Goal: Transaction & Acquisition: Purchase product/service

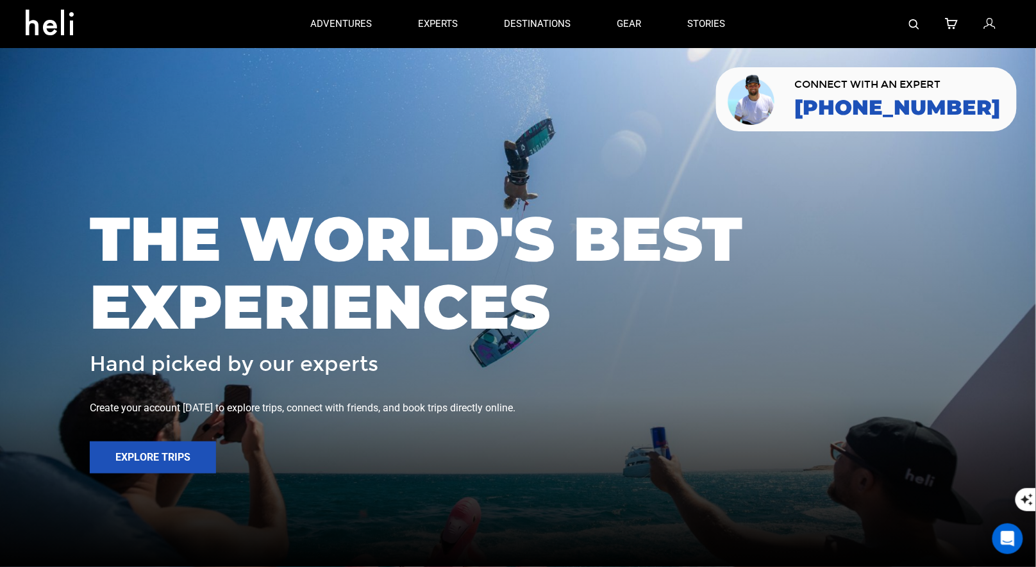
click at [989, 28] on icon at bounding box center [989, 24] width 12 height 17
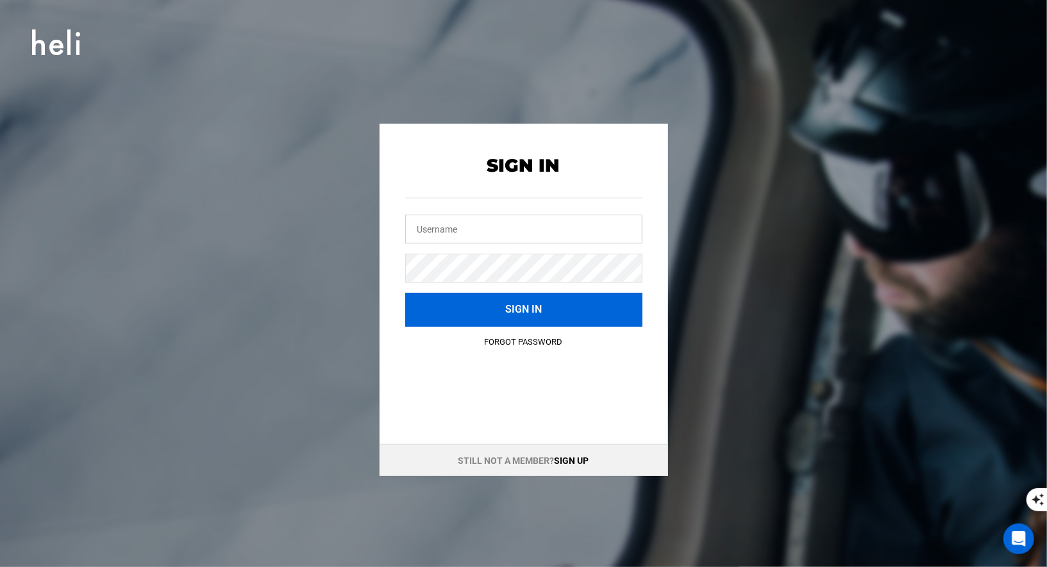
type input "[EMAIL_ADDRESS][DOMAIN_NAME]"
click at [599, 301] on button "Sign in" at bounding box center [523, 310] width 237 height 34
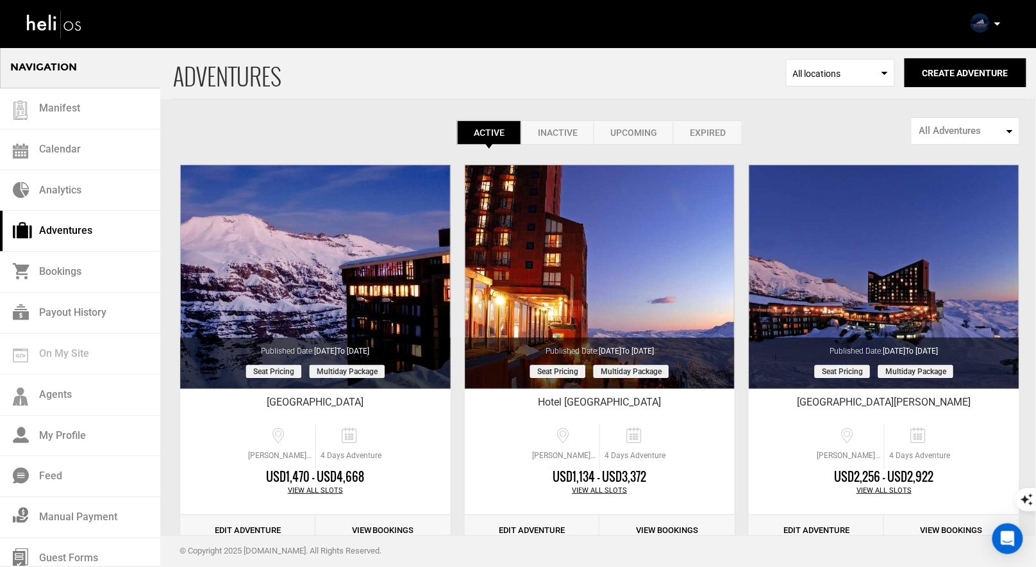
click at [989, 26] on div "Complete Your Profile Account Settings Change Password Logout" at bounding box center [987, 23] width 46 height 25
click at [998, 22] on icon at bounding box center [997, 23] width 6 height 3
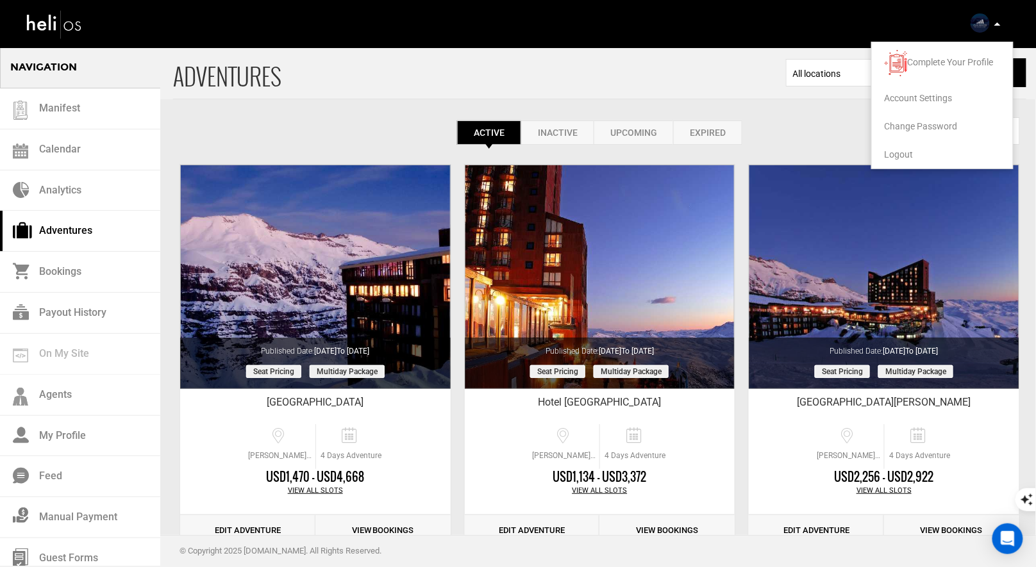
click at [888, 156] on span "Logout" at bounding box center [898, 154] width 29 height 10
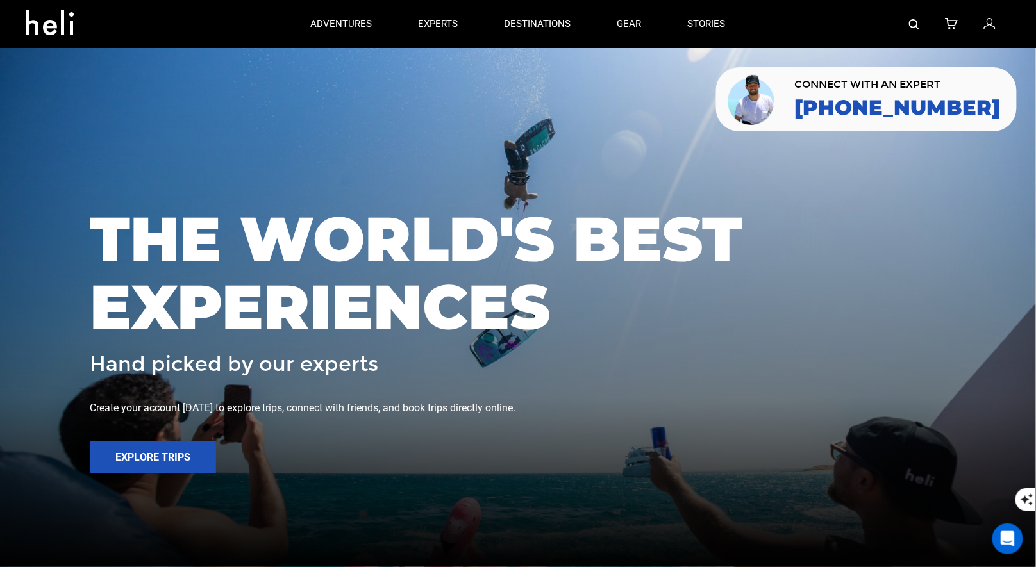
click at [984, 22] on icon at bounding box center [989, 24] width 12 height 17
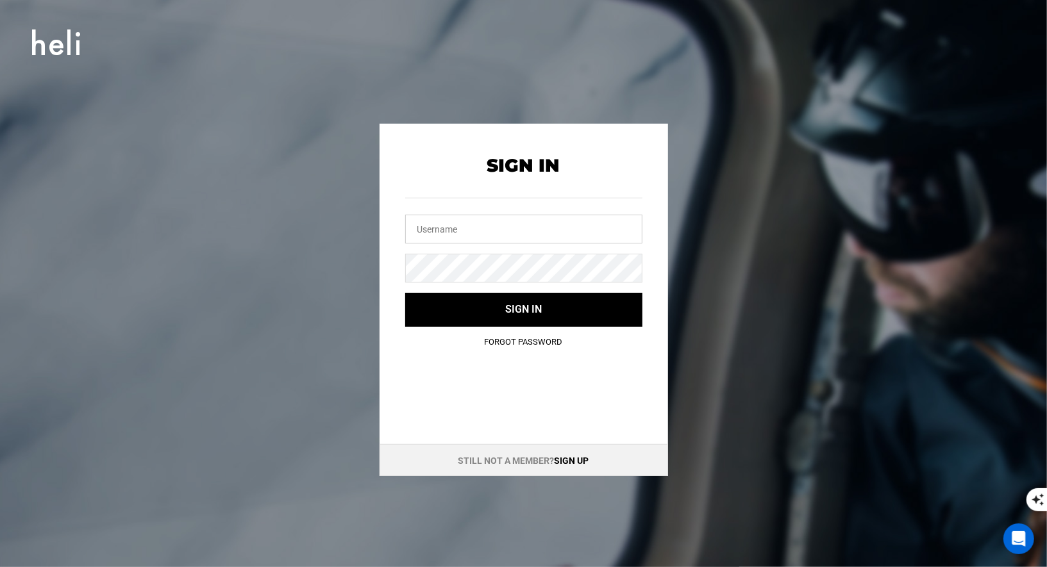
type input "vallenevado@heli.life"
drag, startPoint x: 509, startPoint y: 232, endPoint x: 365, endPoint y: 213, distance: 146.0
click at [367, 215] on div "Sign In vallenevado@heli.life Sign in Forgot Password Still not a member? Sign …" at bounding box center [523, 300] width 577 height 352
click at [365, 252] on div "Sign In Sign in Forgot Password Still not a member? Sign up" at bounding box center [523, 300] width 577 height 352
click at [367, 236] on div "Sign In Sign in Forgot Password Still not a member? Sign up" at bounding box center [523, 300] width 577 height 352
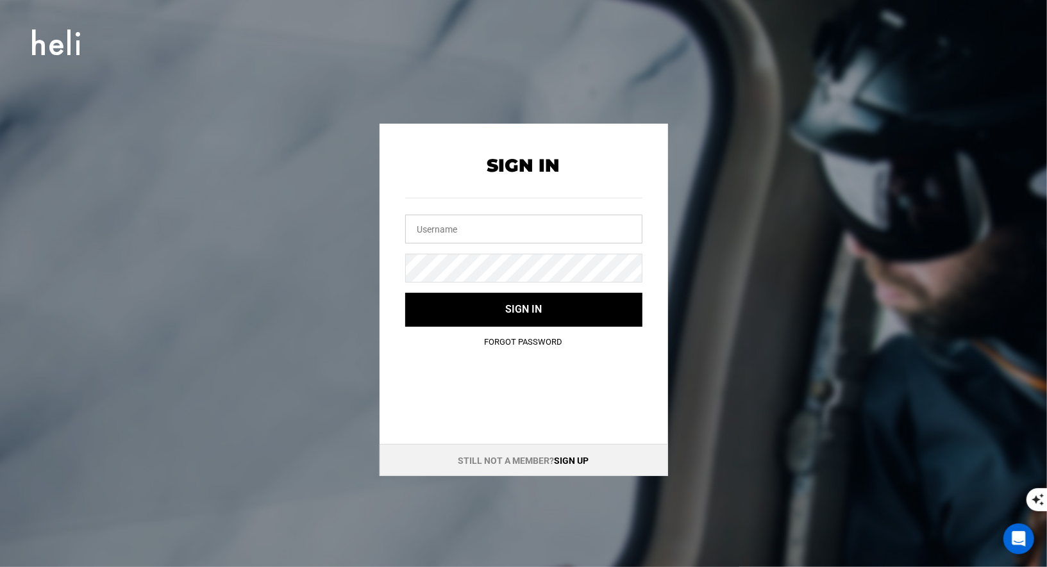
click at [470, 231] on input "text" at bounding box center [523, 229] width 237 height 29
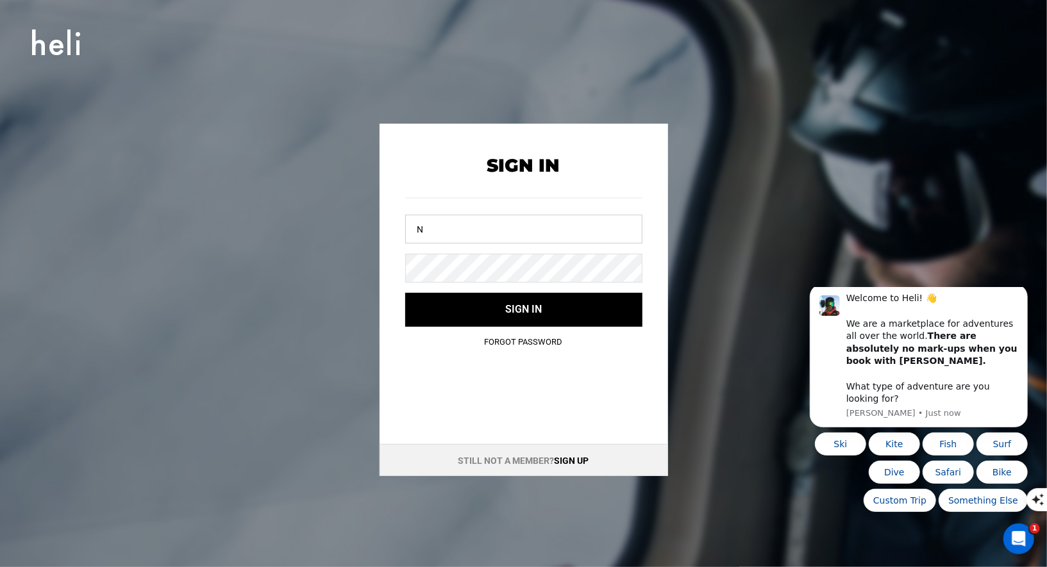
type input "nehheliskiing@heli.life"
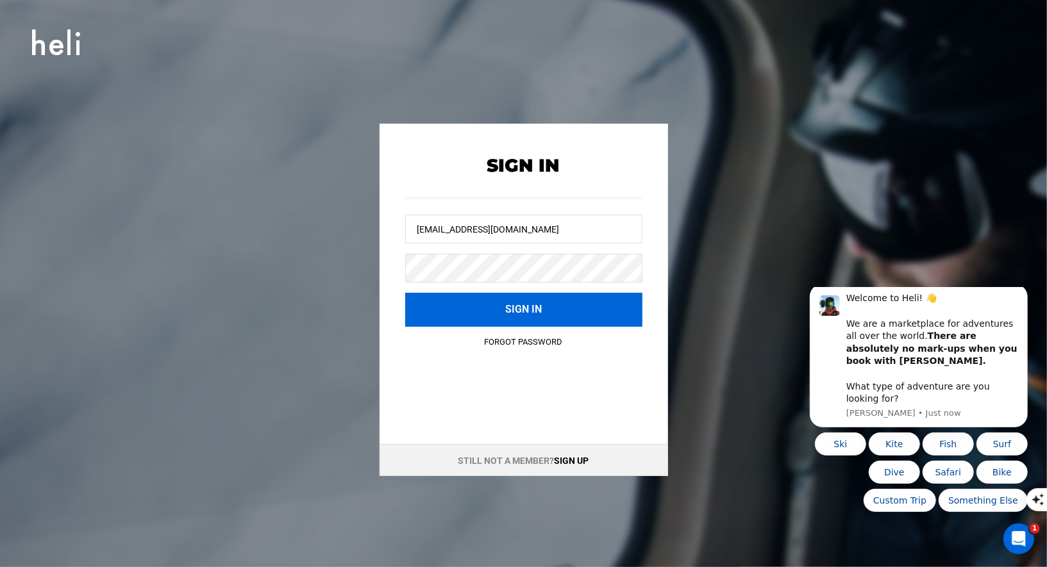
click at [481, 304] on button "Sign in" at bounding box center [523, 310] width 237 height 34
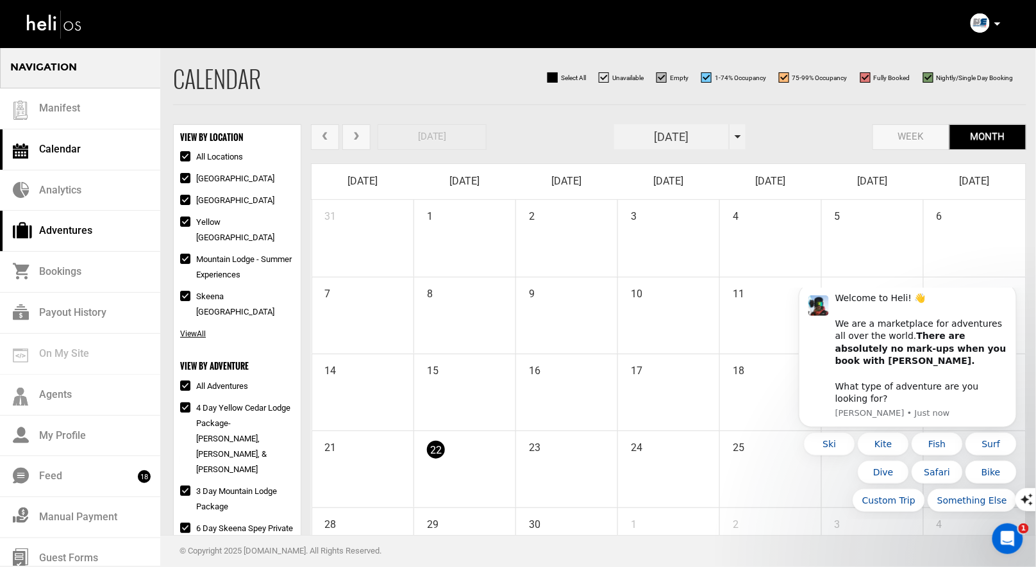
click at [66, 230] on link "Adventures" at bounding box center [80, 231] width 160 height 41
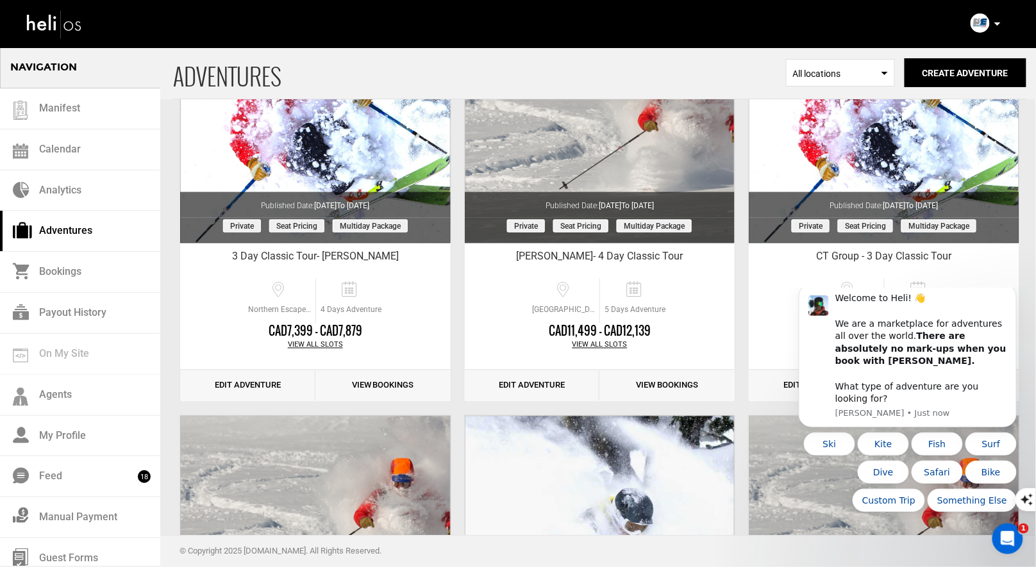
scroll to position [567, 0]
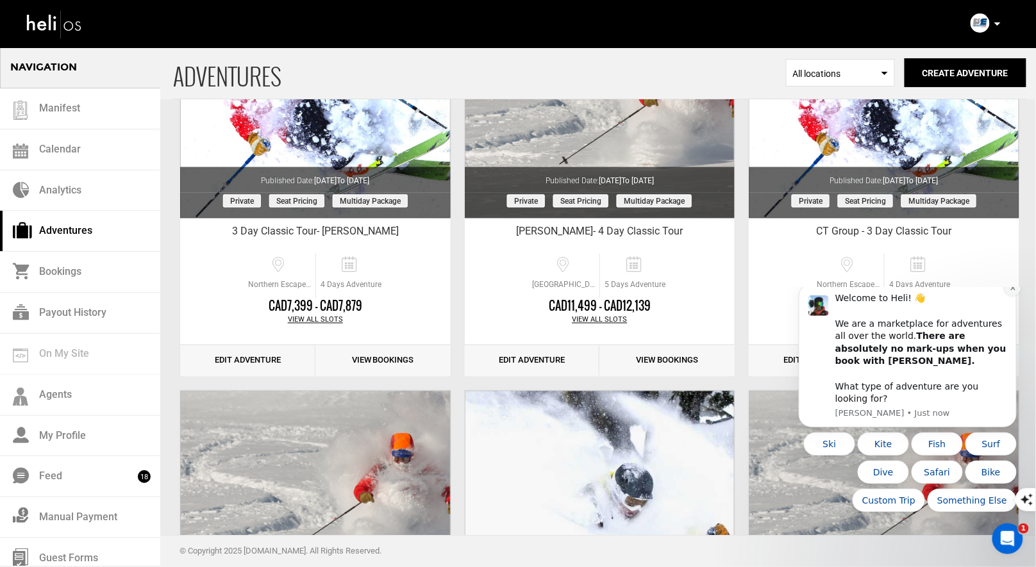
click at [1019, 295] on button "Dismiss notification" at bounding box center [1012, 287] width 17 height 17
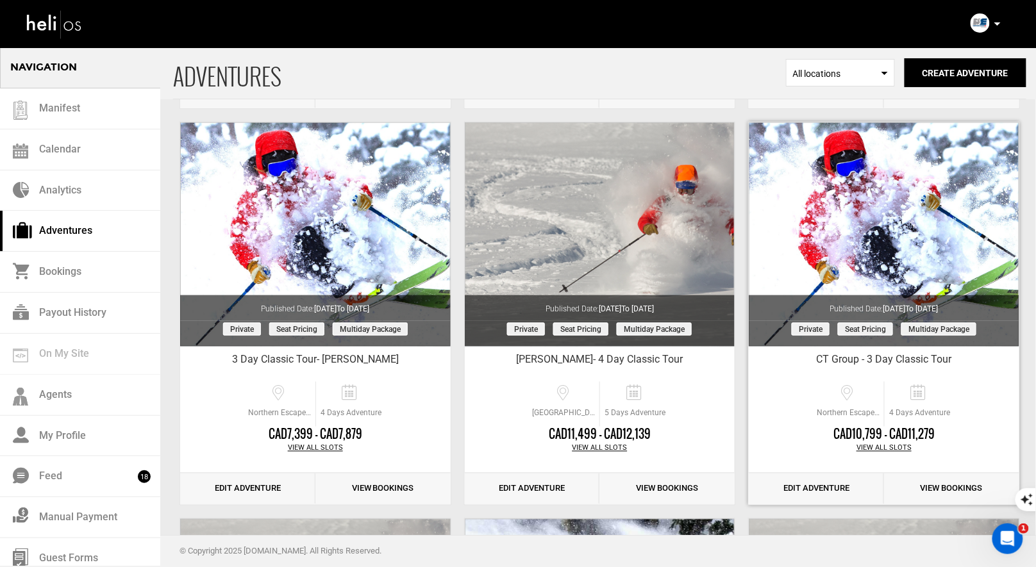
scroll to position [431, 0]
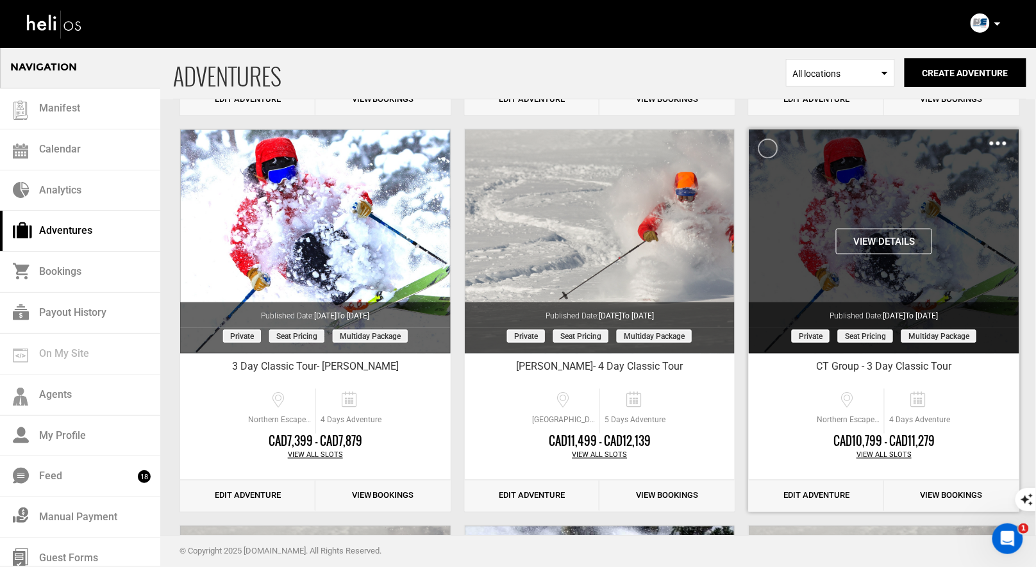
click at [1000, 142] on img at bounding box center [997, 144] width 17 height 4
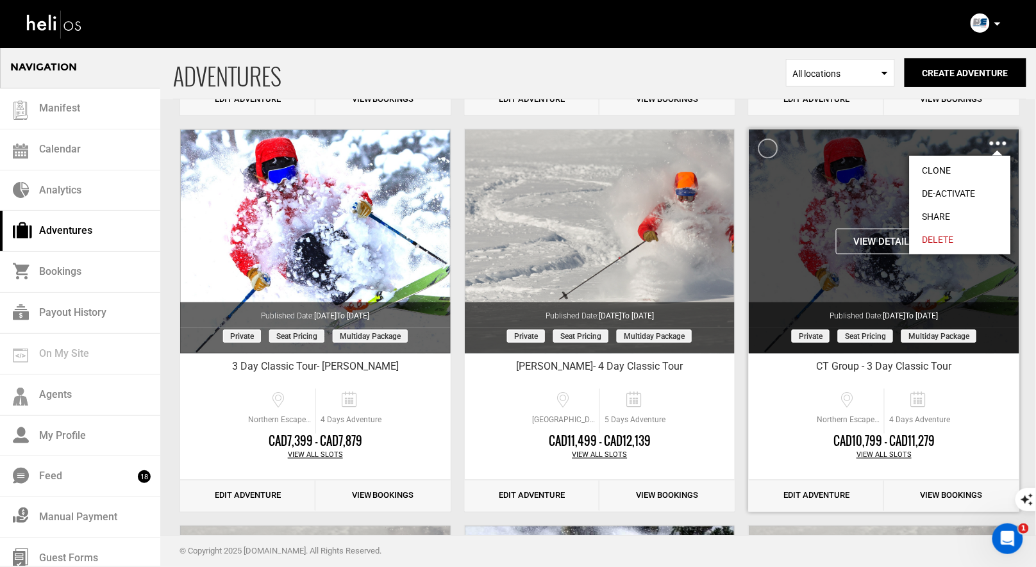
click at [880, 238] on button "View Details" at bounding box center [884, 242] width 96 height 26
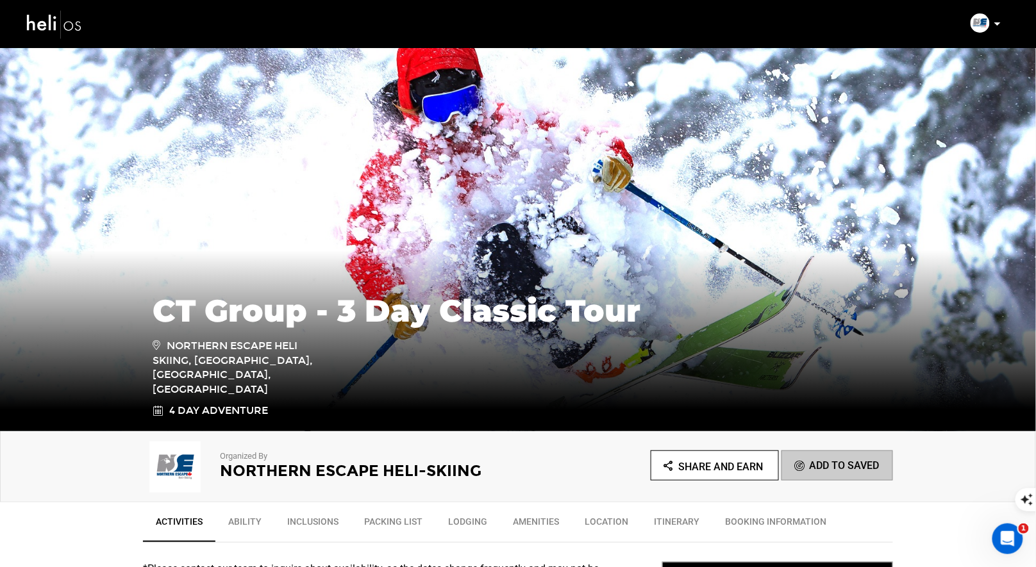
scroll to position [318, 0]
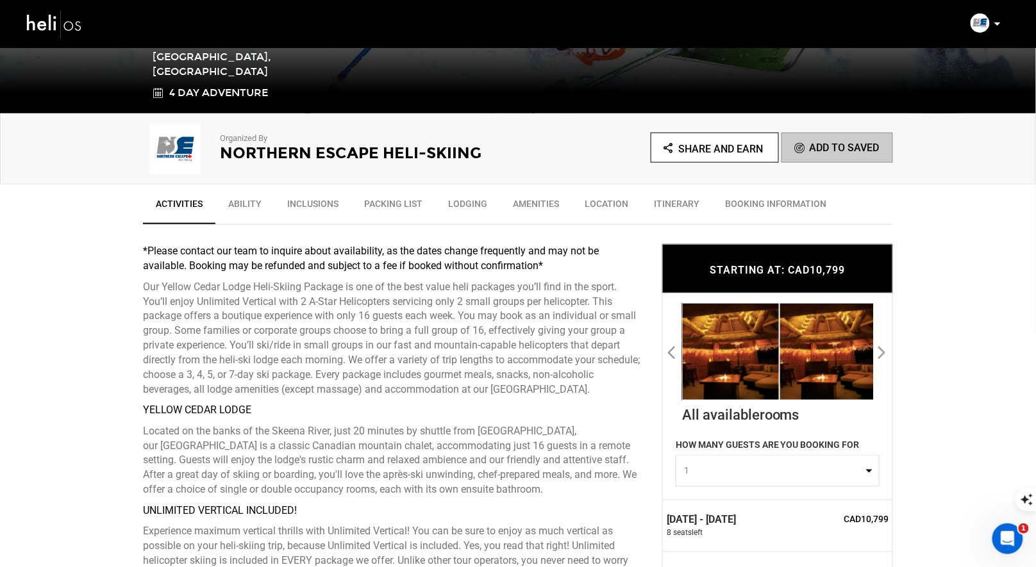
click at [761, 465] on span "1" at bounding box center [773, 471] width 179 height 13
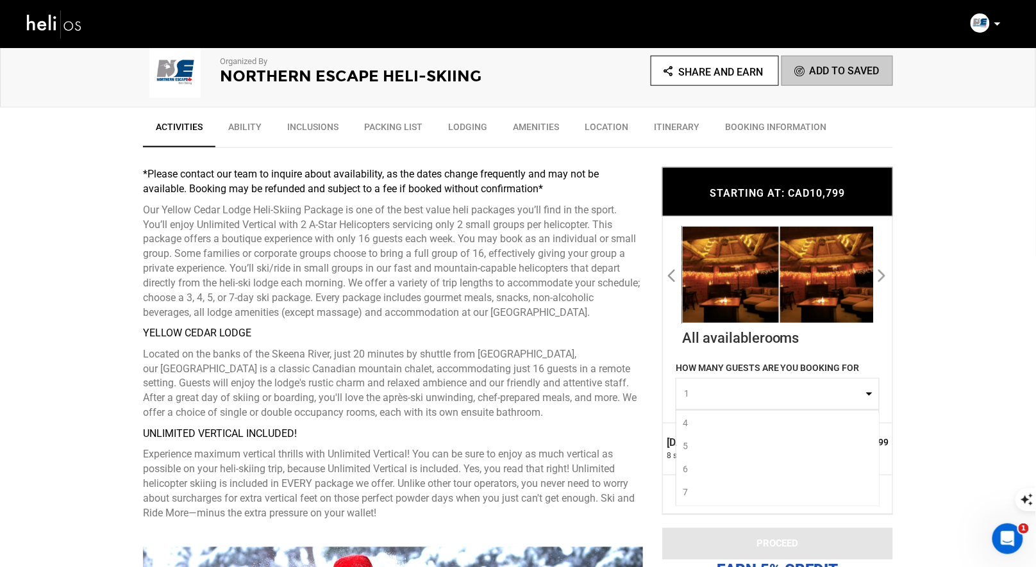
scroll to position [88, 0]
click at [622, 349] on p "Located on the banks of the Skeena River, just 20 minutes by shuttle from Terra…" at bounding box center [393, 383] width 500 height 73
click at [723, 402] on button "1" at bounding box center [777, 394] width 204 height 32
click at [740, 500] on link "8" at bounding box center [777, 499] width 203 height 23
select select "8"
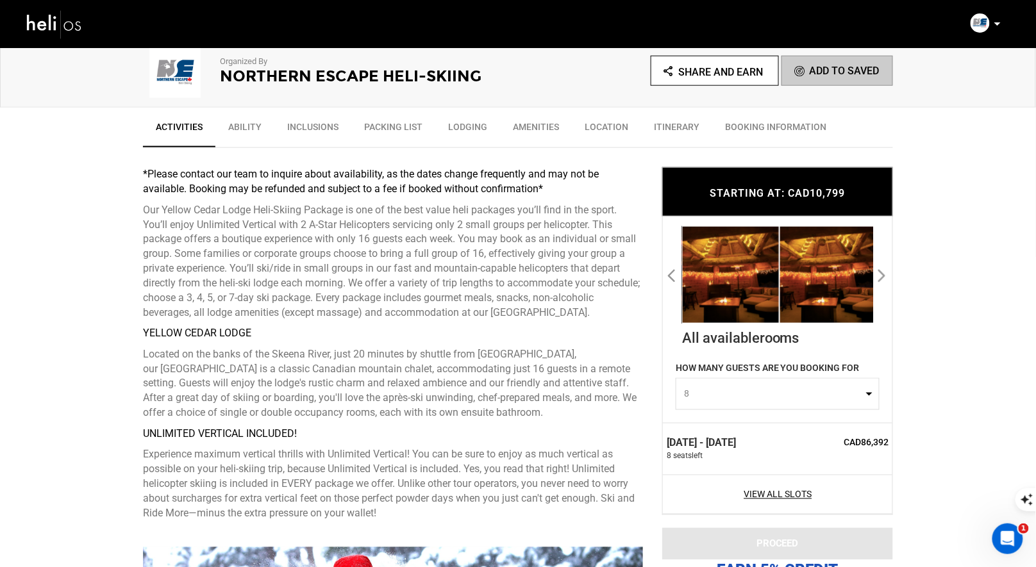
click at [736, 391] on span "8" at bounding box center [773, 394] width 179 height 13
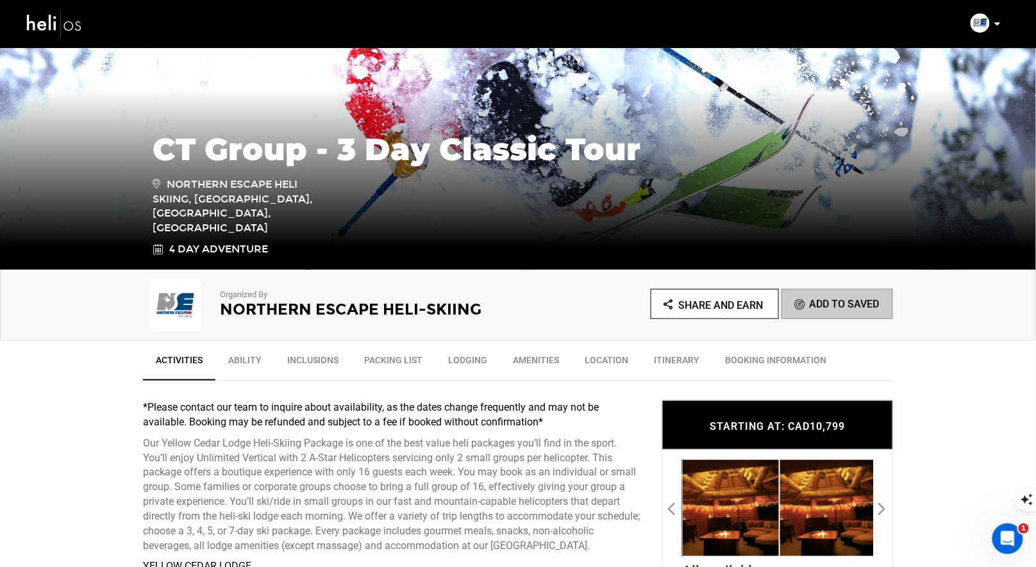
scroll to position [0, 0]
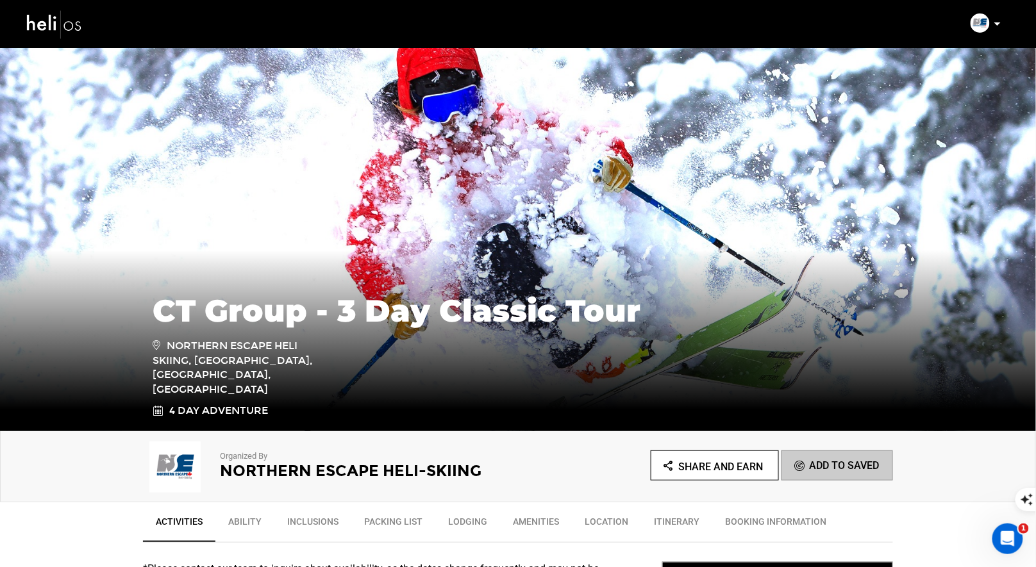
click at [679, 459] on icon "Share and Earn" at bounding box center [713, 467] width 99 height 16
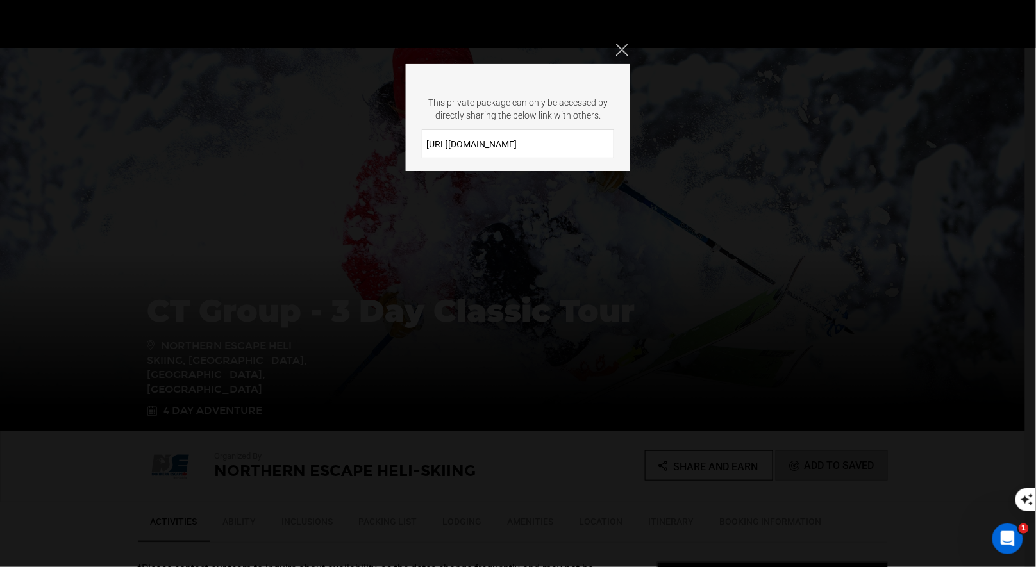
drag, startPoint x: 528, startPoint y: 147, endPoint x: 422, endPoint y: 138, distance: 106.8
click at [423, 138] on input "https://heli.life/wa4UXr" at bounding box center [518, 143] width 192 height 29
click at [545, 149] on input "https://heli.life/wa4UXr" at bounding box center [518, 143] width 192 height 29
drag, startPoint x: 545, startPoint y: 145, endPoint x: 424, endPoint y: 135, distance: 121.5
click at [424, 135] on input "https://heli.life/wa4UXr" at bounding box center [518, 143] width 192 height 29
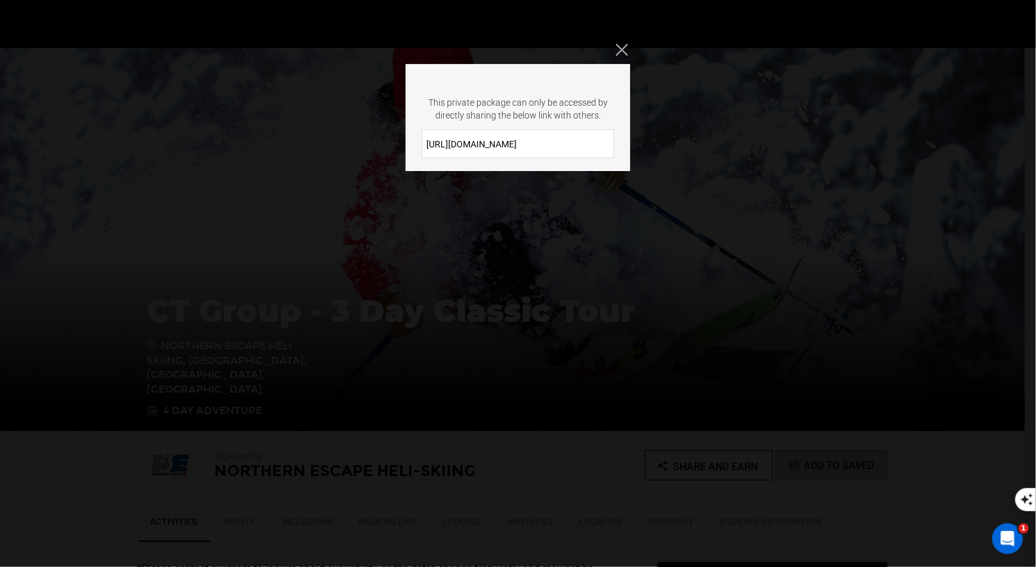
click at [625, 49] on icon "Close" at bounding box center [622, 50] width 12 height 12
